Goal: Check status: Check status

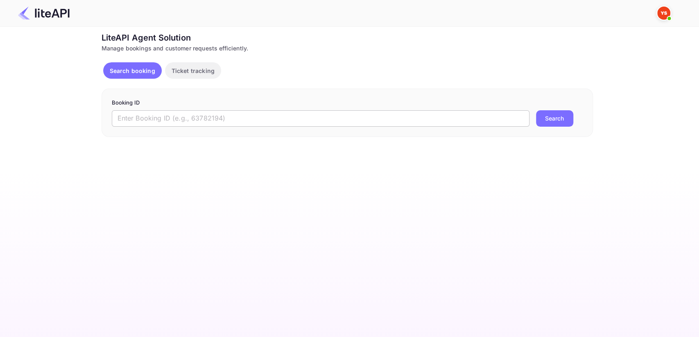
click at [210, 113] on input "text" at bounding box center [321, 118] width 418 height 16
paste input "8859653"
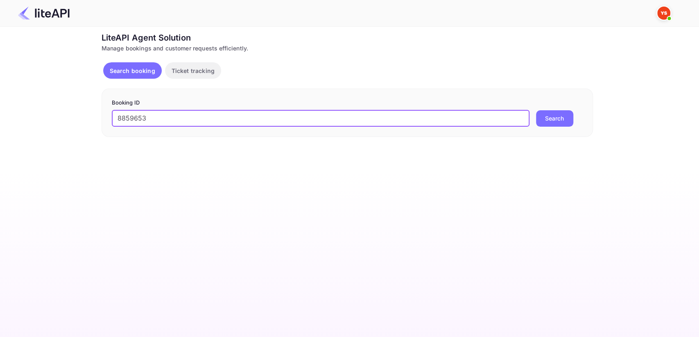
type input "8859653"
click at [547, 118] on button "Search" at bounding box center [554, 118] width 37 height 16
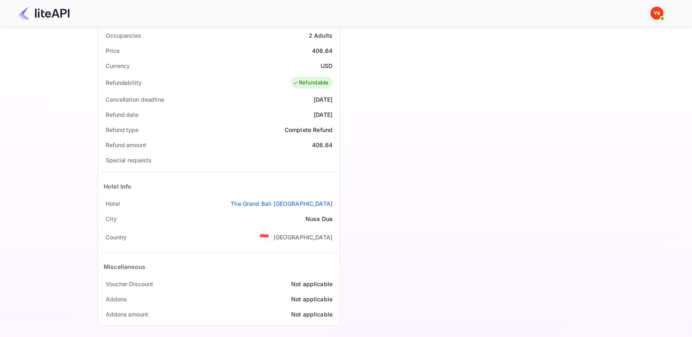
scroll to position [259, 0]
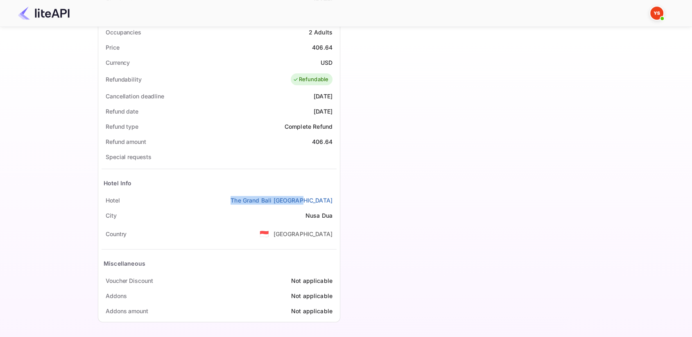
drag, startPoint x: 256, startPoint y: 196, endPoint x: 334, endPoint y: 197, distance: 78.7
click at [334, 197] on div "Hotel The [GEOGRAPHIC_DATA]" at bounding box center [219, 200] width 235 height 15
copy link "The Grand Bali [GEOGRAPHIC_DATA]"
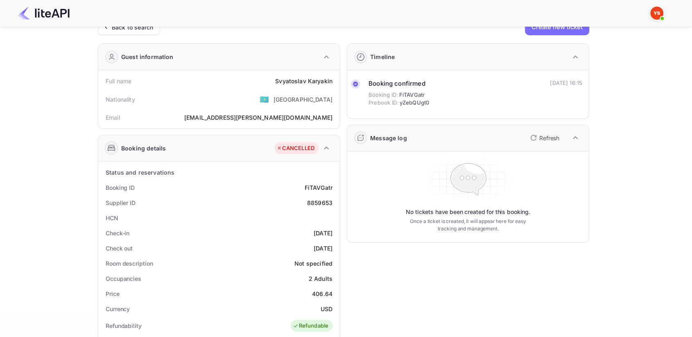
scroll to position [0, 0]
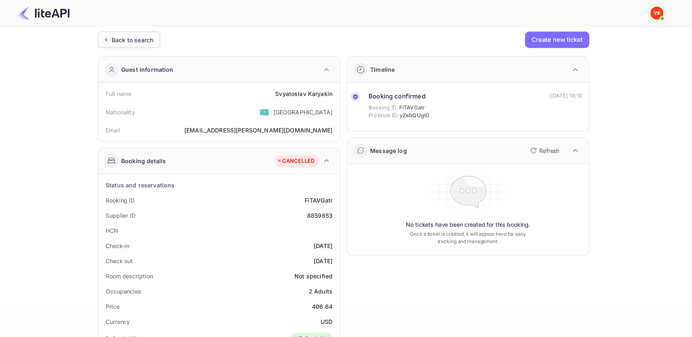
click at [126, 36] on div "Back to search" at bounding box center [132, 40] width 41 height 9
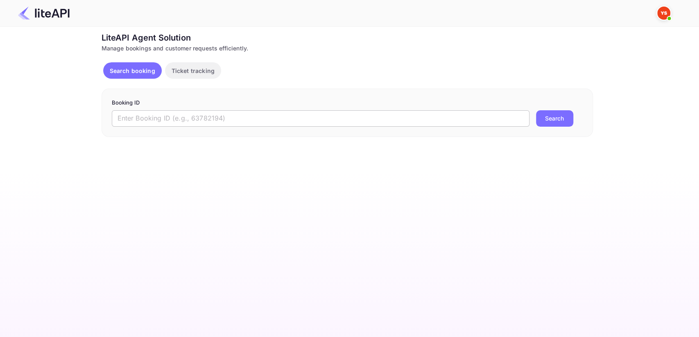
click at [210, 112] on input "text" at bounding box center [321, 118] width 418 height 16
paste input "8050431"
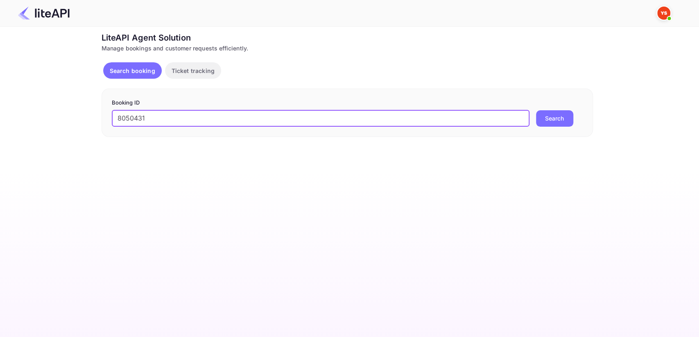
type input "8050431"
click at [560, 118] on button "Search" at bounding box center [554, 118] width 37 height 16
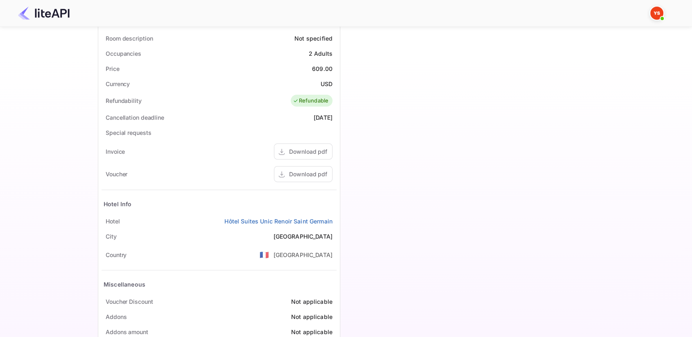
scroll to position [259, 0]
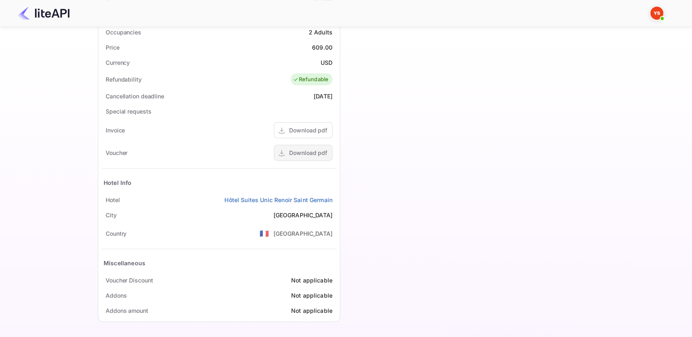
click at [289, 151] on div "Download pdf" at bounding box center [303, 153] width 59 height 16
